Goal: Register for event/course

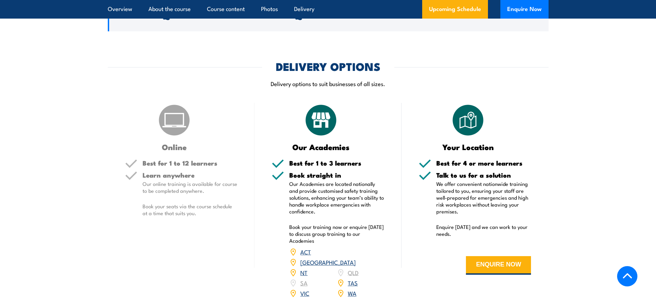
scroll to position [930, 0]
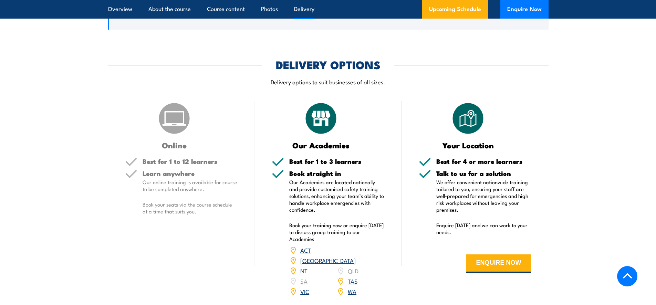
click at [166, 165] on h5 "Best for 1 to 12 learners" at bounding box center [190, 161] width 95 height 7
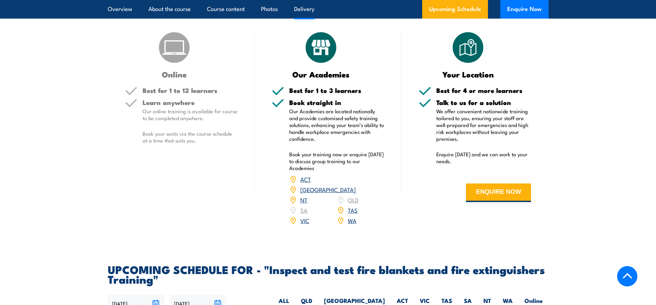
scroll to position [999, 0]
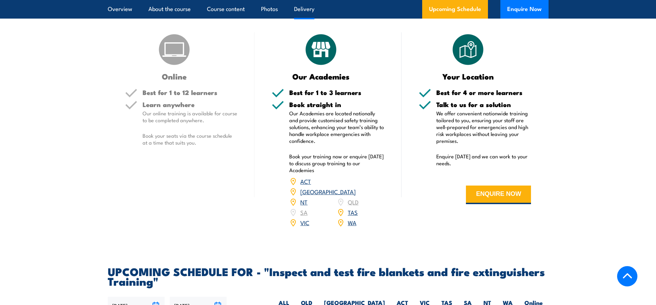
click at [192, 146] on p "Book your seats via the course schedule at a time that suits you." at bounding box center [190, 139] width 95 height 14
click at [178, 146] on p "Book your seats via the course schedule at a time that suits you." at bounding box center [190, 139] width 95 height 14
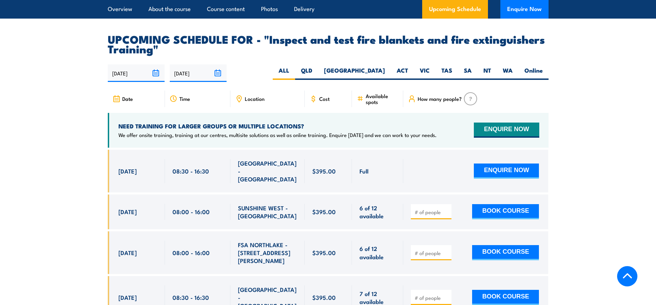
scroll to position [1172, 0]
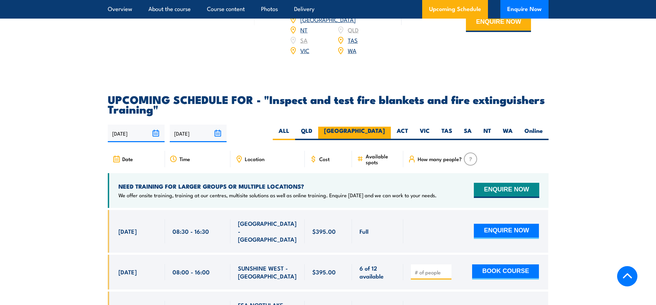
click at [379, 140] on label "[GEOGRAPHIC_DATA]" at bounding box center [354, 133] width 73 height 13
click at [385, 131] on input "[GEOGRAPHIC_DATA]" at bounding box center [387, 129] width 4 height 4
radio input "true"
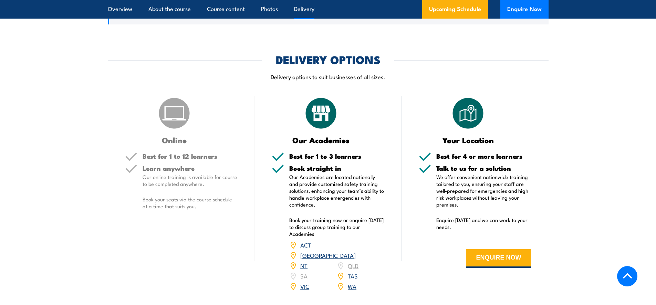
scroll to position [935, 0]
click at [173, 131] on img at bounding box center [174, 113] width 34 height 34
